Goal: Task Accomplishment & Management: Use online tool/utility

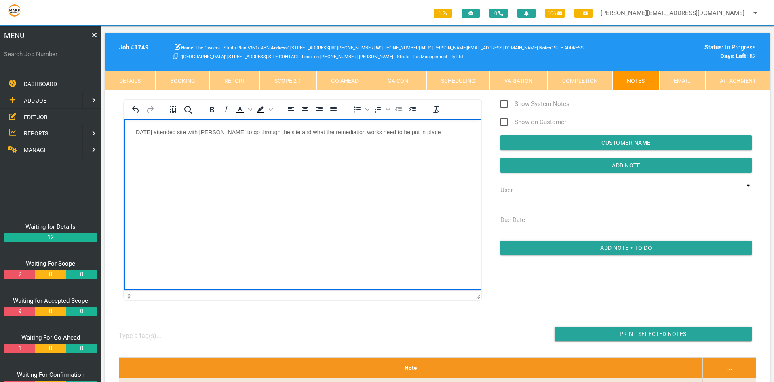
drag, startPoint x: 446, startPoint y: 132, endPoint x: 441, endPoint y: 134, distance: 6.0
click at [446, 132] on p "[DATE] attended site with [PERSON_NAME] to go through the site and what the rem…" at bounding box center [302, 132] width 337 height 6
click at [169, 143] on body "[DATE] attended site with [PERSON_NAME] to go through the site and what the rem…" at bounding box center [302, 145] width 357 height 33
click at [431, 133] on p "[DATE] attended site with [PERSON_NAME] to go through the site and what the rem…" at bounding box center [302, 135] width 337 height 13
click at [161, 140] on p "[DATE] attended site with [PERSON_NAME] to go through the site and what the rem…" at bounding box center [302, 135] width 337 height 13
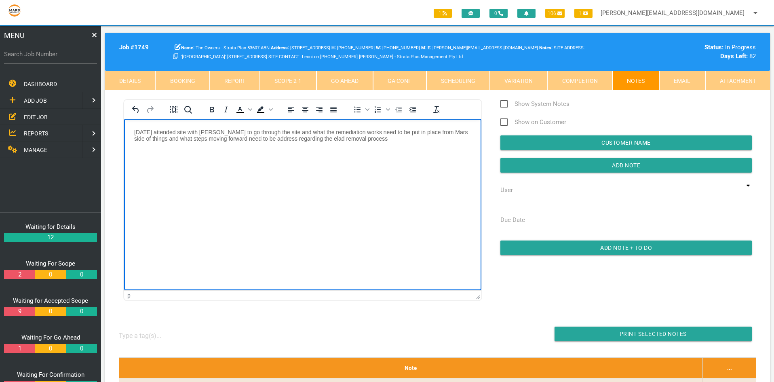
click at [325, 138] on p "[DATE] attended site with [PERSON_NAME] to go through the site and what the rem…" at bounding box center [302, 135] width 337 height 13
click at [382, 141] on p "[DATE] attended site with [PERSON_NAME] to go through the site and what the rem…" at bounding box center [302, 135] width 337 height 13
click at [559, 164] on input "Add Note" at bounding box center [625, 165] width 251 height 15
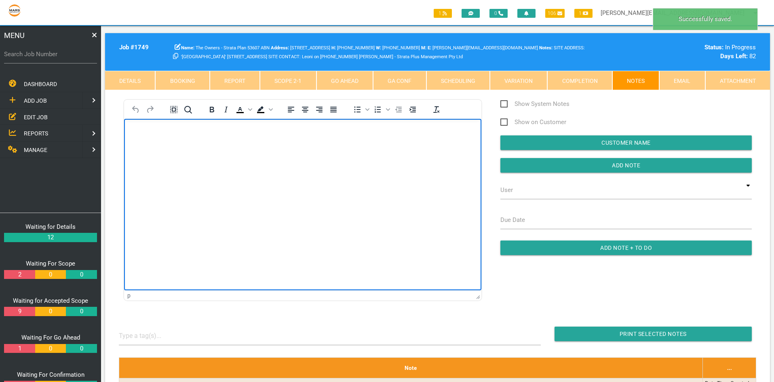
click at [196, 156] on html at bounding box center [302, 137] width 357 height 37
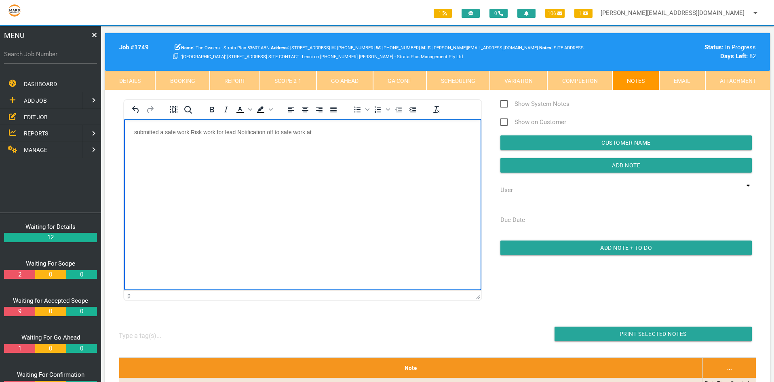
click at [347, 135] on p "submitted a safe work Risk work for lead Notification off to safe work at" at bounding box center [302, 132] width 337 height 6
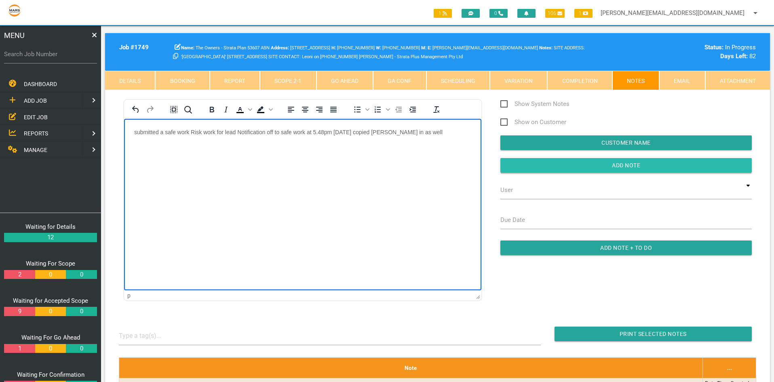
click at [618, 167] on input "Add Note" at bounding box center [625, 165] width 251 height 15
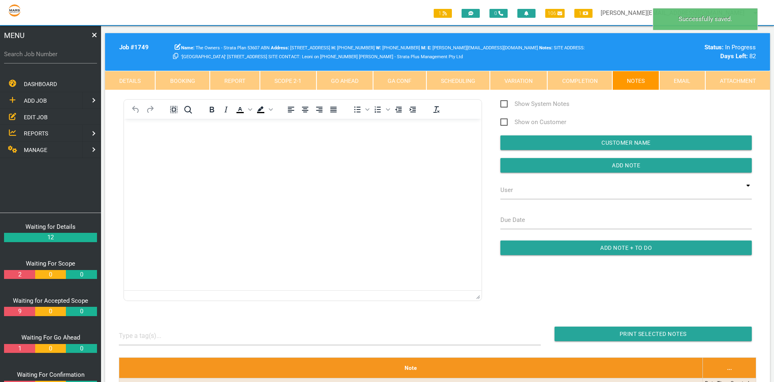
click at [188, 156] on html at bounding box center [302, 137] width 357 height 37
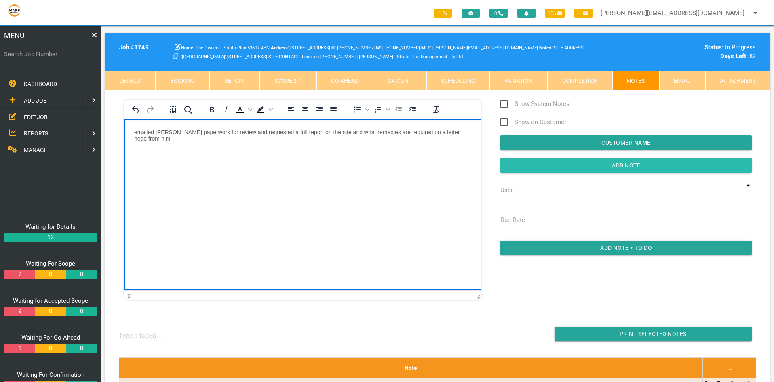
drag, startPoint x: 569, startPoint y: 160, endPoint x: 561, endPoint y: 164, distance: 8.3
click at [569, 160] on input "Add Note" at bounding box center [625, 165] width 251 height 15
